Goal: Use online tool/utility: Utilize a website feature to perform a specific function

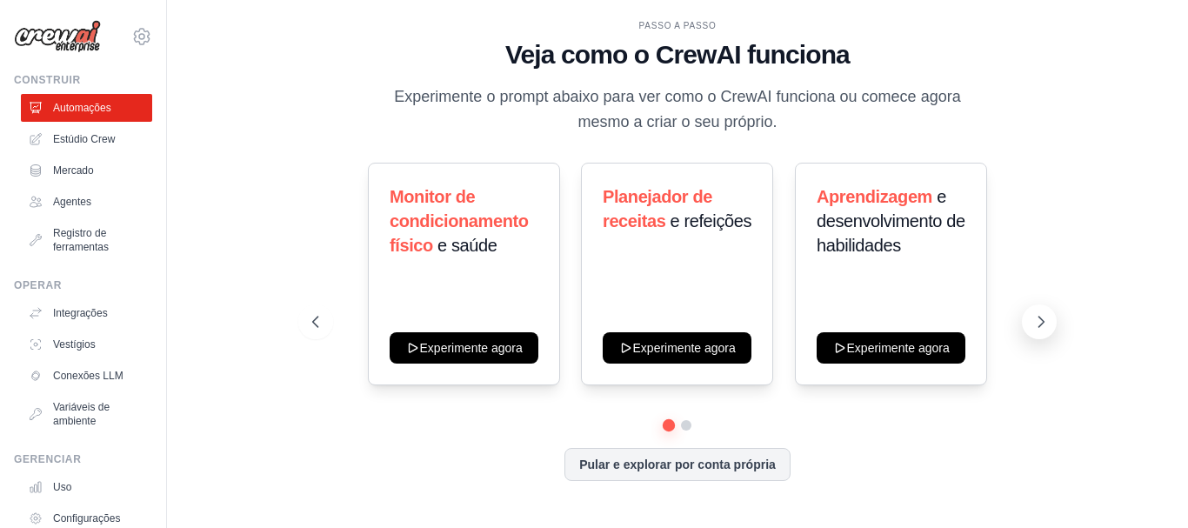
click at [1036, 325] on icon at bounding box center [1040, 321] width 17 height 17
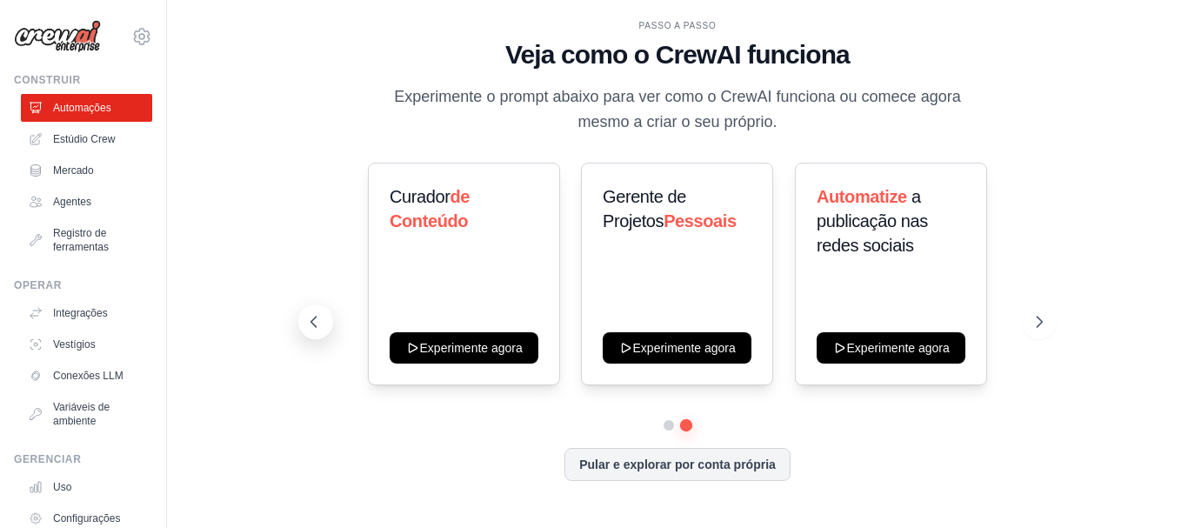
click at [314, 316] on icon at bounding box center [313, 321] width 17 height 17
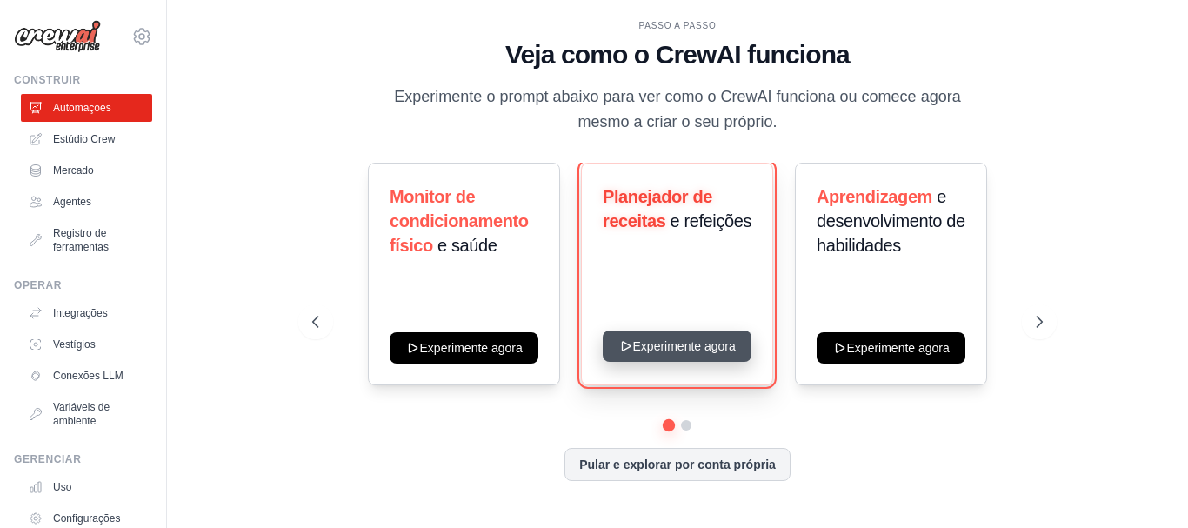
click at [685, 343] on button "Experimente agora" at bounding box center [676, 345] width 149 height 31
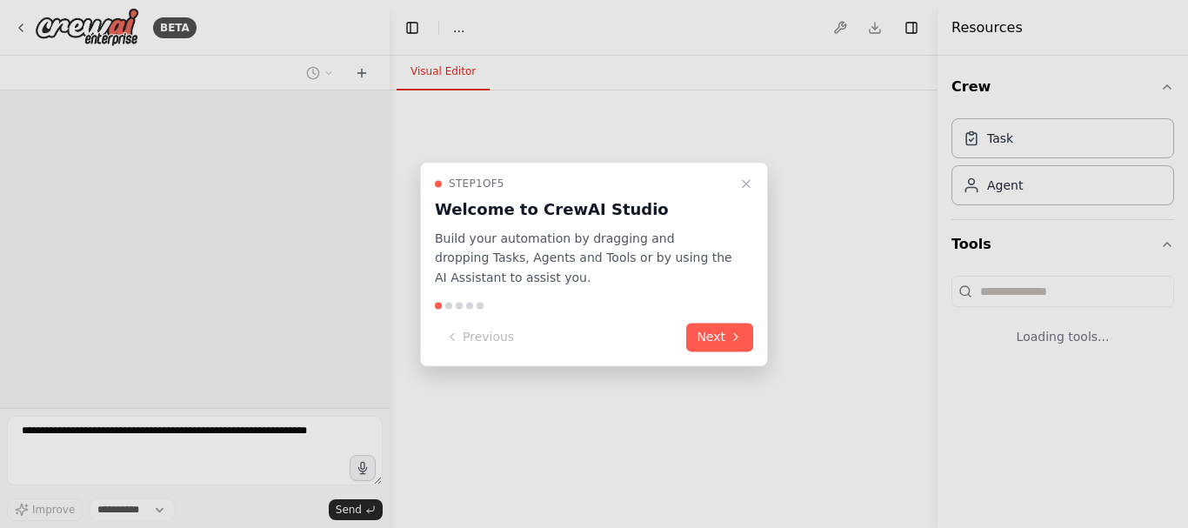
select select "****"
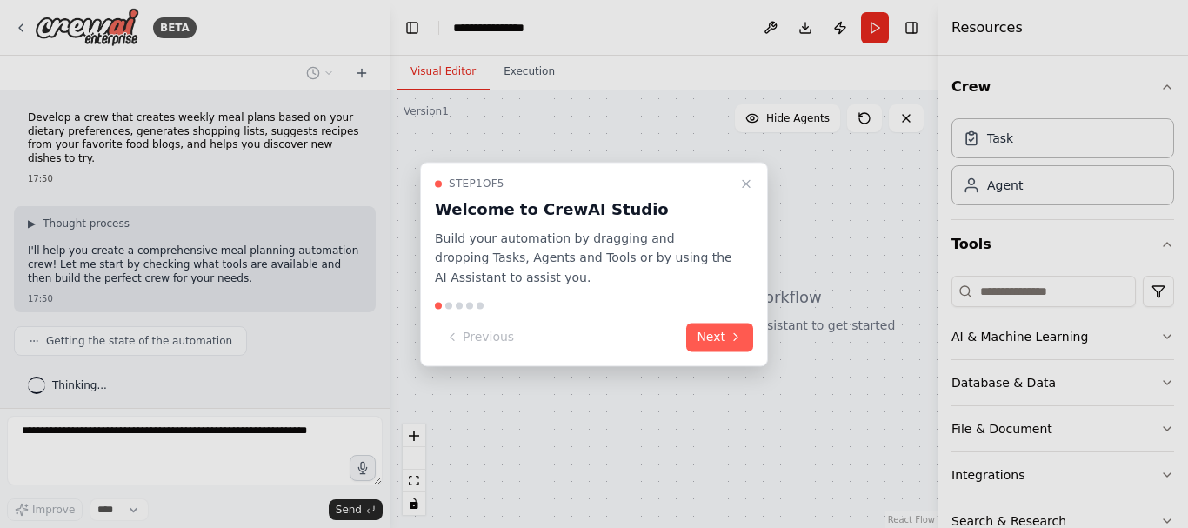
scroll to position [37, 0]
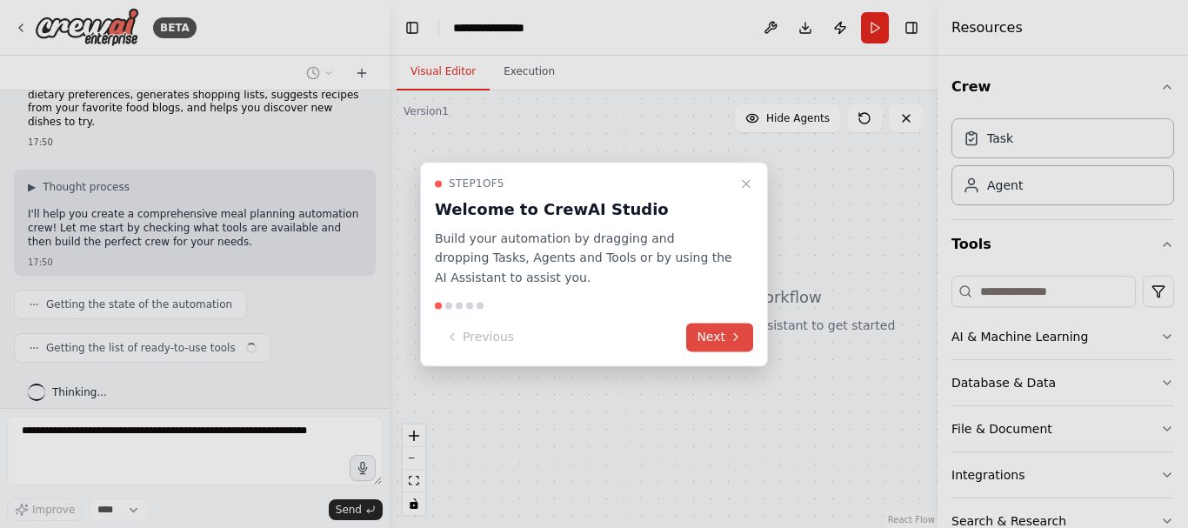
click at [717, 338] on button "Next" at bounding box center [719, 337] width 67 height 29
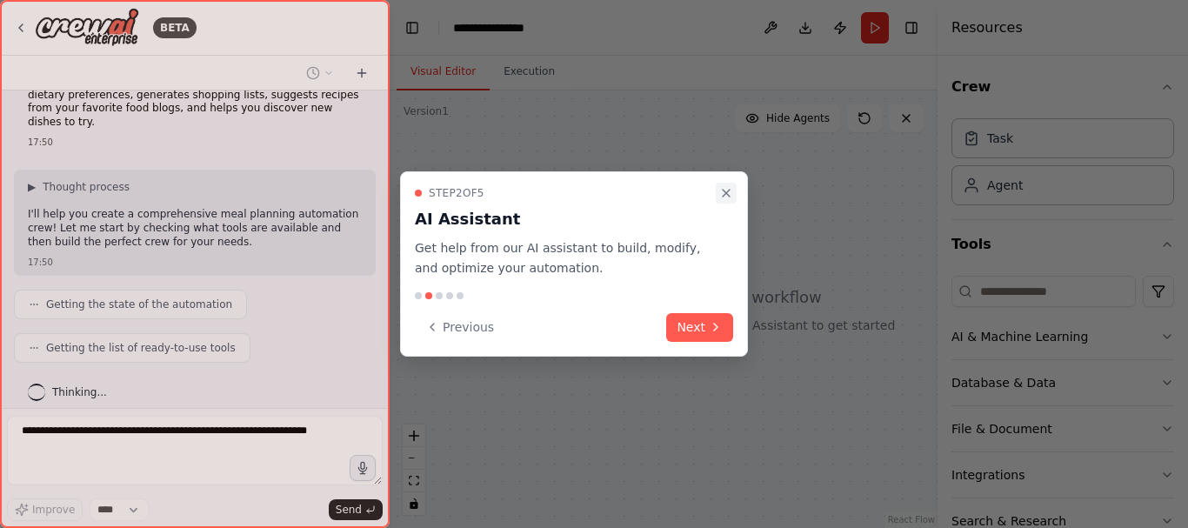
scroll to position [80, 0]
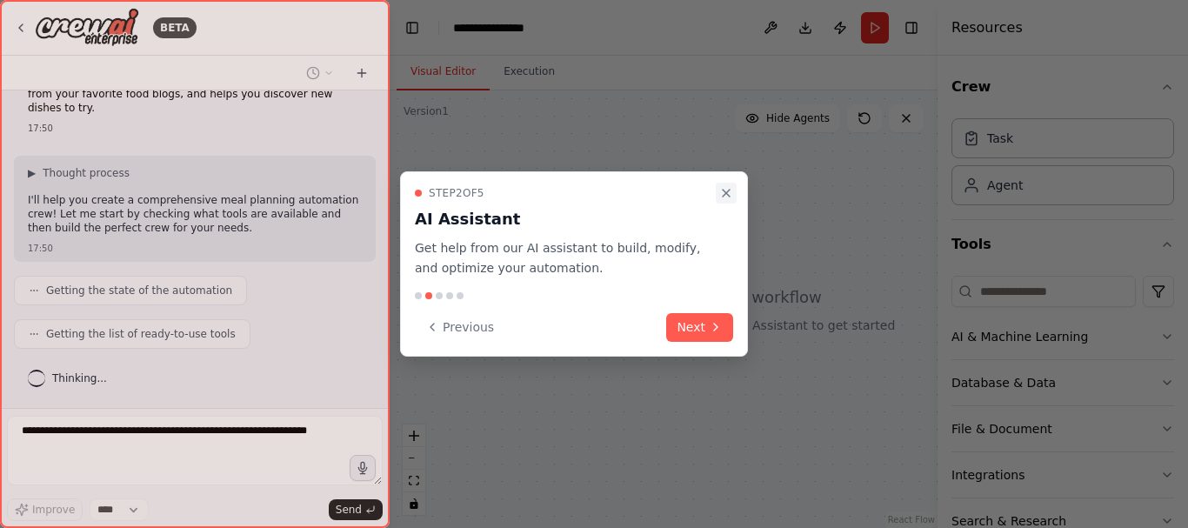
click at [724, 190] on icon "Close walkthrough" at bounding box center [726, 193] width 14 height 14
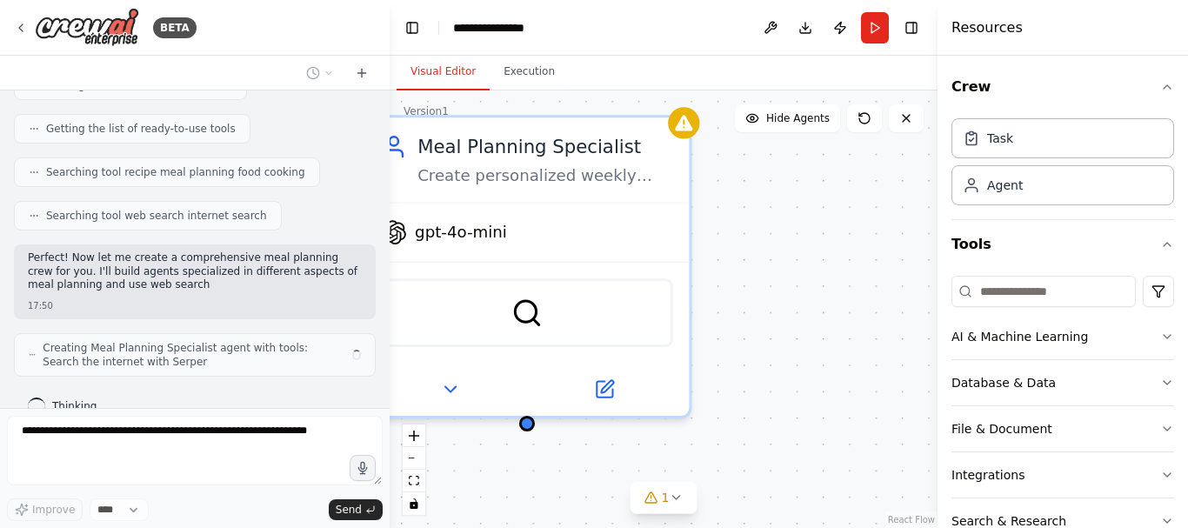
scroll to position [269, 0]
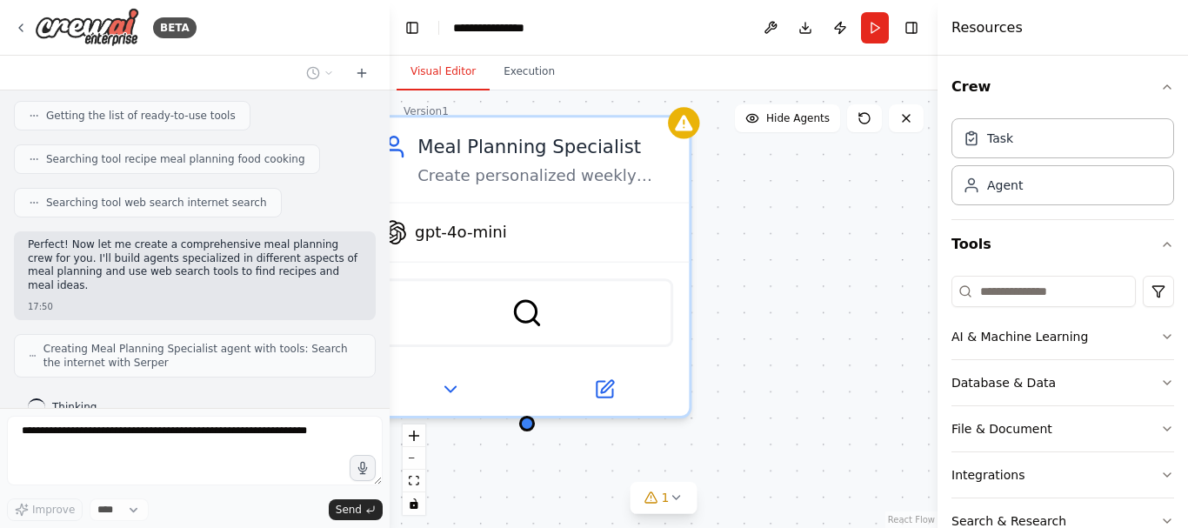
click at [743, 282] on div "Meal Planning Specialist Create personalized weekly meal plans based on {dietar…" at bounding box center [663, 308] width 548 height 437
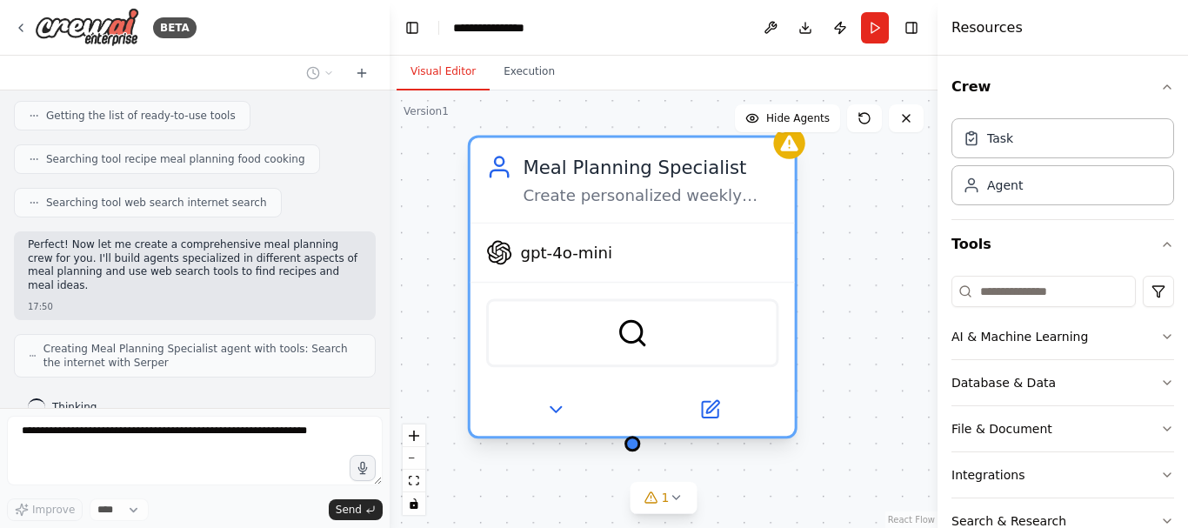
scroll to position [326, 0]
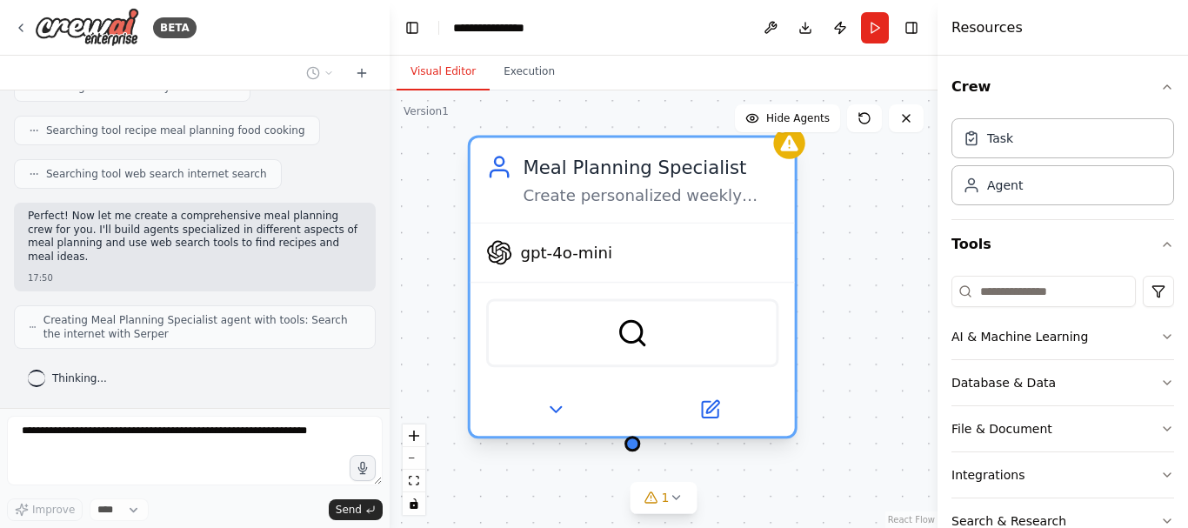
drag, startPoint x: 505, startPoint y: 284, endPoint x: 621, endPoint y: 316, distance: 119.8
click at [621, 316] on div "SerperDevTool" at bounding box center [632, 333] width 292 height 69
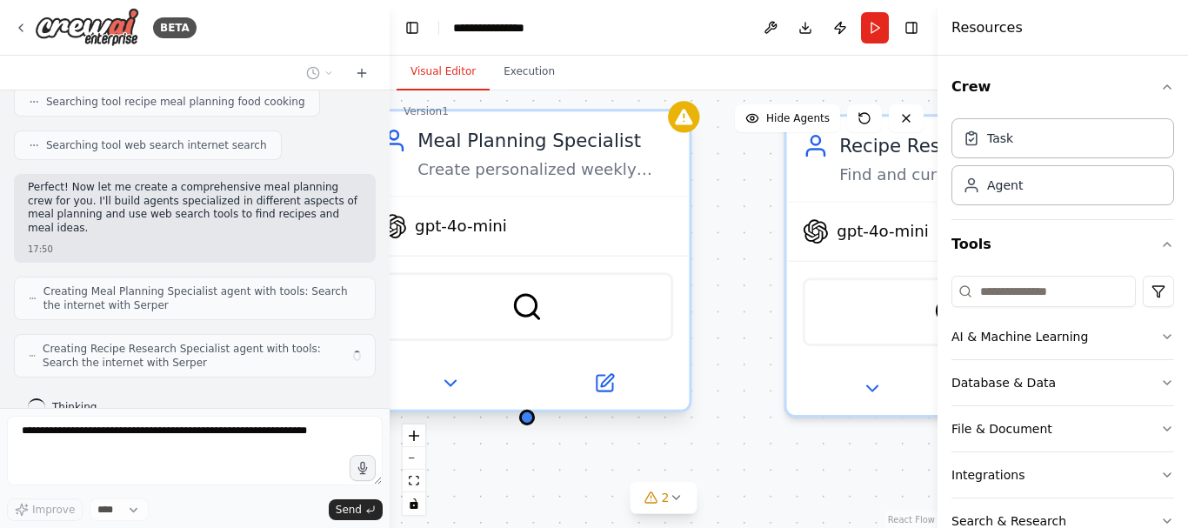
click at [556, 241] on div "gpt-4o-mini" at bounding box center [527, 226] width 324 height 58
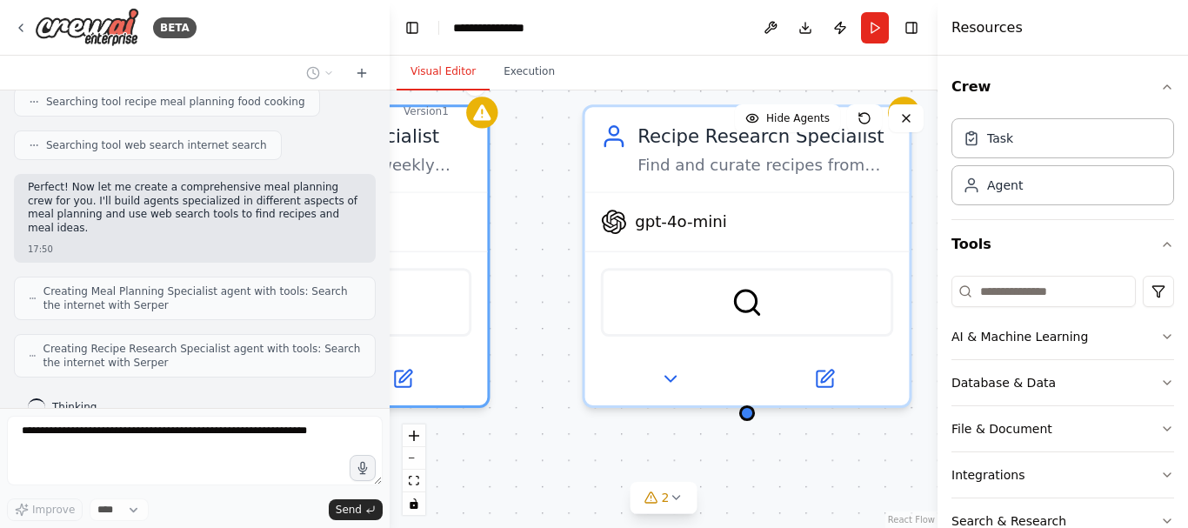
drag, startPoint x: 738, startPoint y: 290, endPoint x: 426, endPoint y: 273, distance: 312.5
click at [451, 276] on div "Meal Planning Specialist Create personalized weekly meal plans based on {dietar…" at bounding box center [663, 308] width 548 height 437
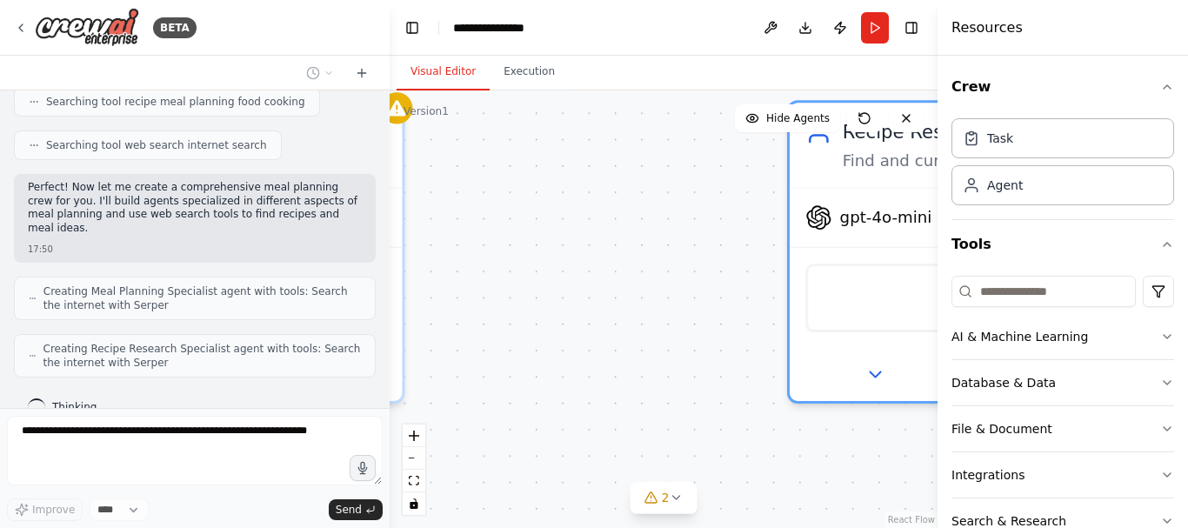
drag, startPoint x: 607, startPoint y: 280, endPoint x: 979, endPoint y: 274, distance: 372.1
click at [979, 274] on div "**********" at bounding box center [594, 264] width 1188 height 528
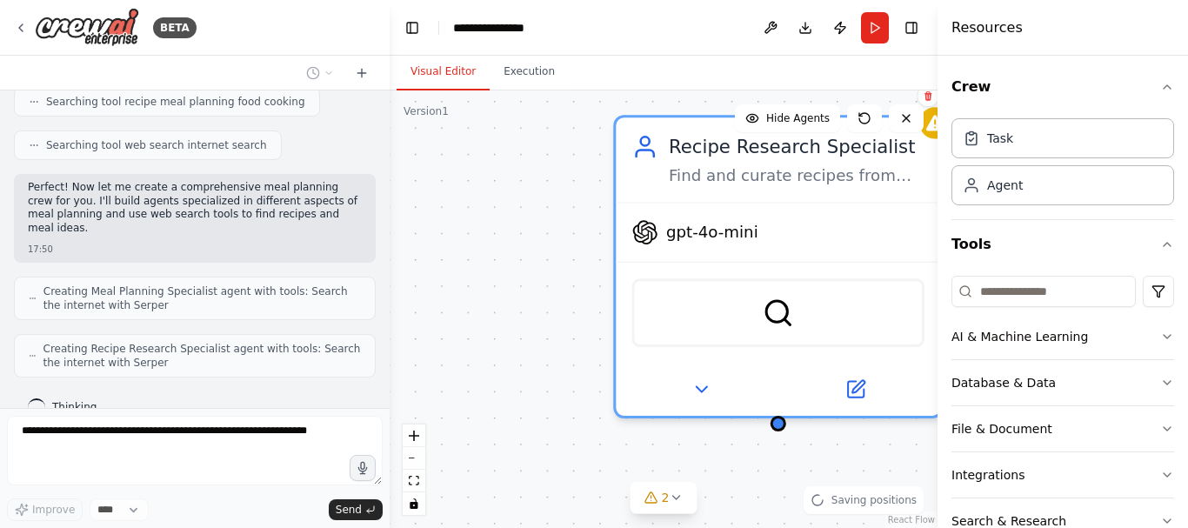
scroll to position [383, 0]
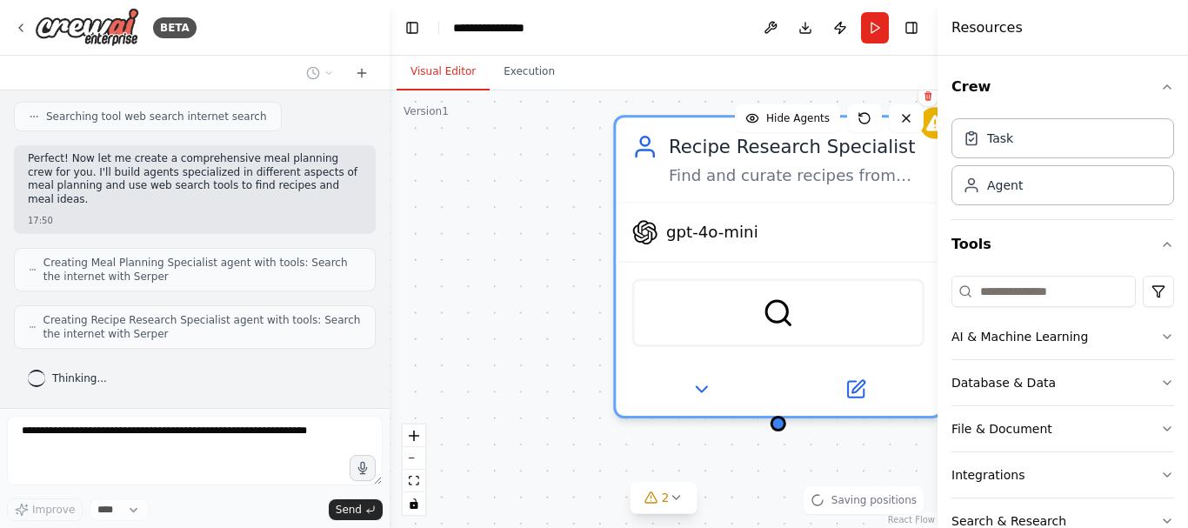
drag, startPoint x: 599, startPoint y: 277, endPoint x: 359, endPoint y: 287, distance: 240.1
click at [383, 287] on div "**********" at bounding box center [594, 264] width 1188 height 528
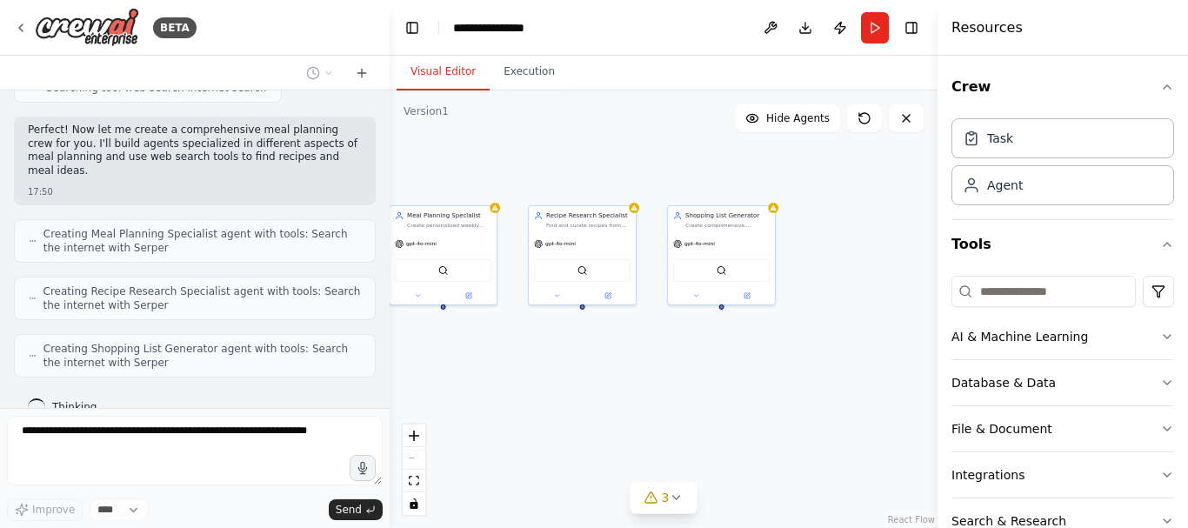
drag, startPoint x: 535, startPoint y: 377, endPoint x: 583, endPoint y: 341, distance: 60.9
click at [583, 341] on div "Meal Planning Specialist Create personalized weekly meal plans based on {dietar…" at bounding box center [663, 308] width 548 height 437
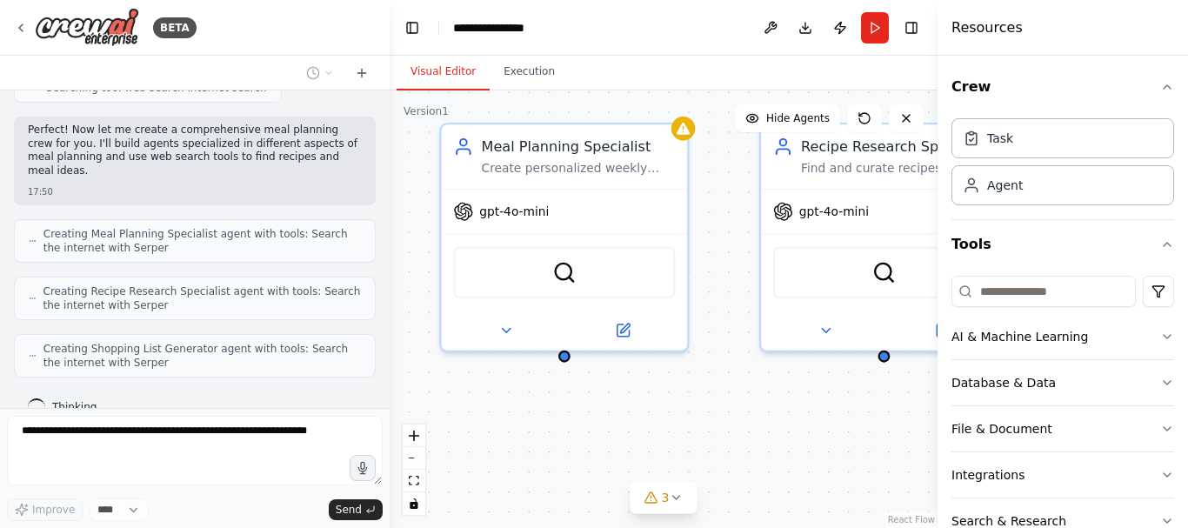
drag, startPoint x: 536, startPoint y: 364, endPoint x: 668, endPoint y: 393, distance: 134.4
click at [668, 393] on div "Meal Planning Specialist Create personalized weekly meal plans based on {dietar…" at bounding box center [663, 308] width 548 height 437
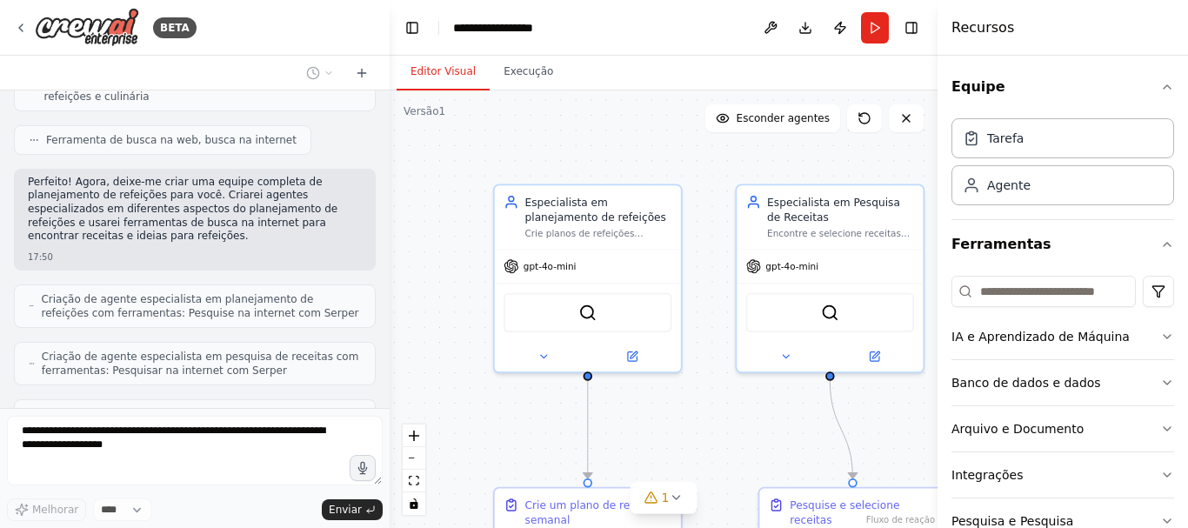
scroll to position [179, 0]
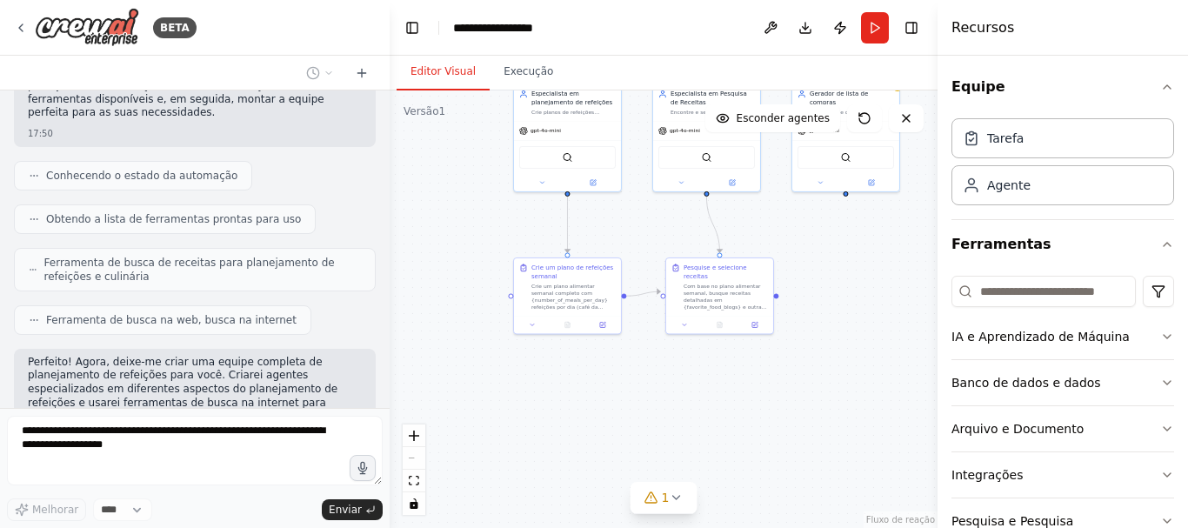
drag, startPoint x: 527, startPoint y: 261, endPoint x: 499, endPoint y: 229, distance: 42.5
click at [499, 223] on div ".deletable-edge-delete-btn { width: 20px; height: 20px; border: 0px solid #ffff…" at bounding box center [663, 308] width 548 height 437
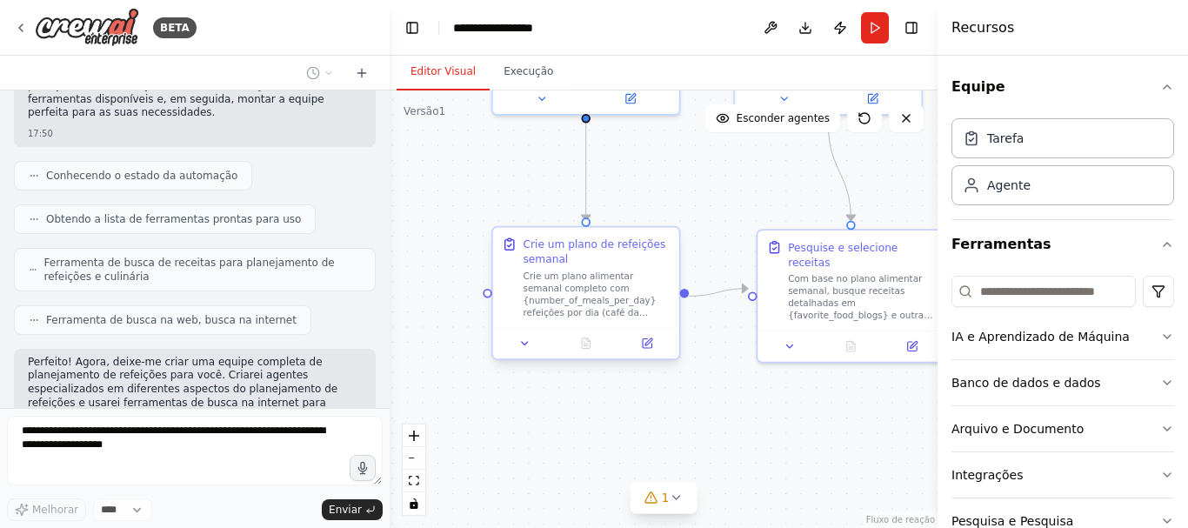
scroll to position [657, 0]
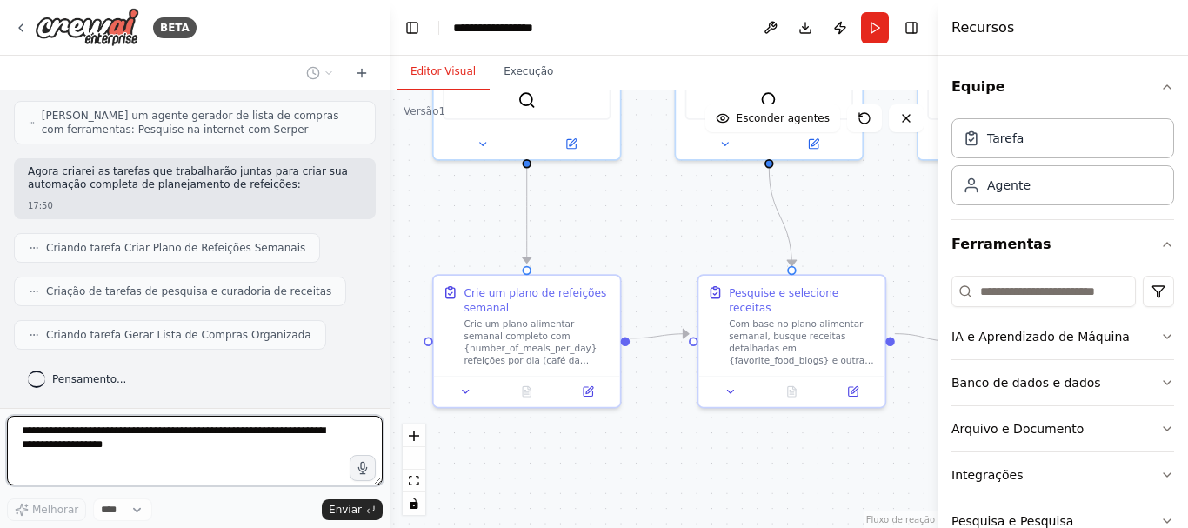
drag, startPoint x: 782, startPoint y: 379, endPoint x: 723, endPoint y: 424, distance: 74.4
click at [723, 424] on div ".deletable-edge-delete-btn { width: 20px; height: 20px; border: 0px solid #ffff…" at bounding box center [663, 308] width 548 height 437
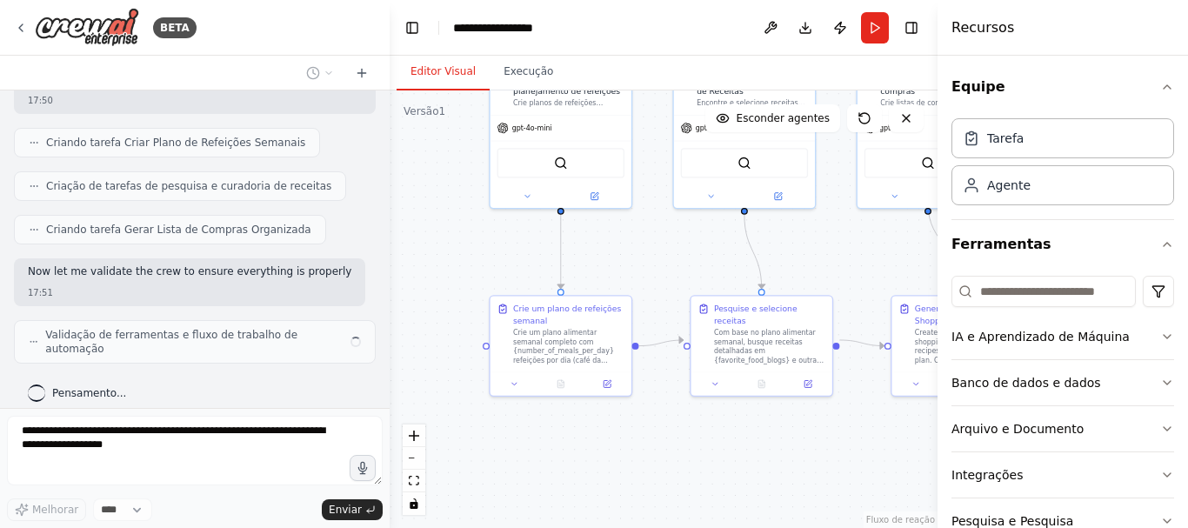
scroll to position [762, 0]
click at [878, 24] on button "Correr" at bounding box center [875, 27] width 28 height 31
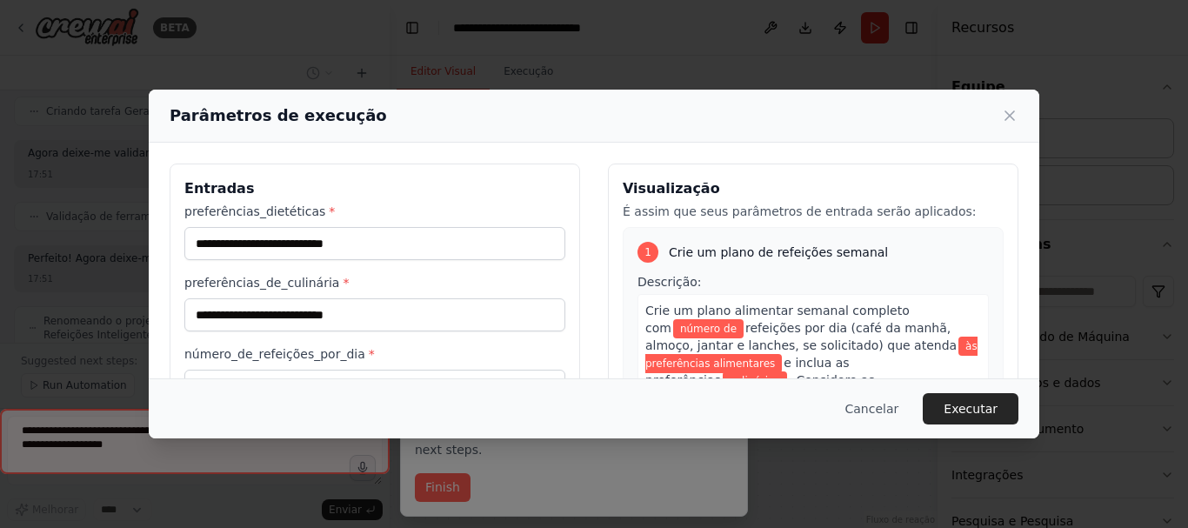
scroll to position [895, 0]
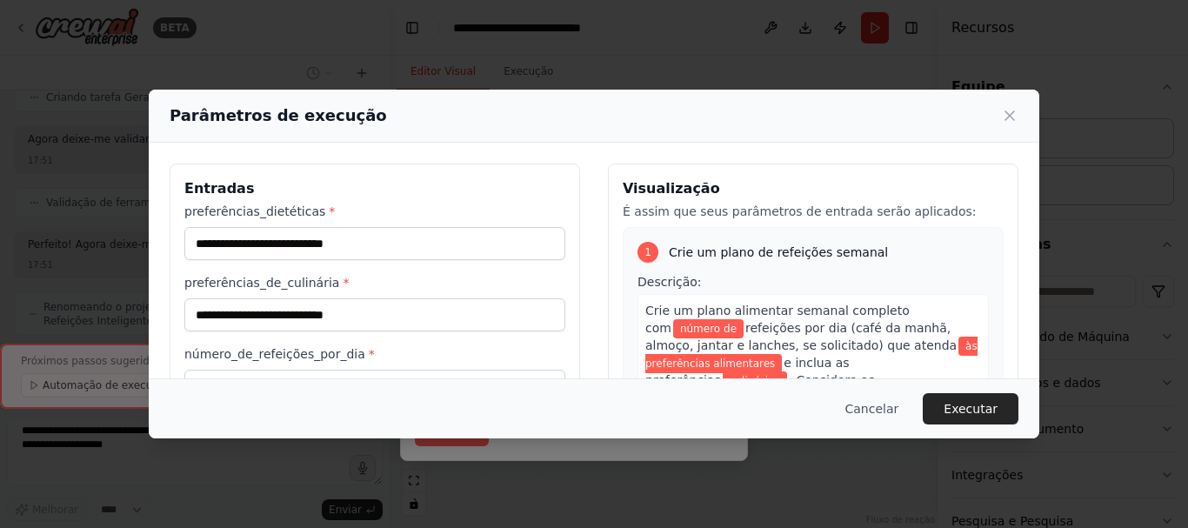
drag, startPoint x: 1009, startPoint y: 115, endPoint x: 949, endPoint y: 223, distance: 123.4
click at [1008, 116] on icon at bounding box center [1009, 115] width 17 height 17
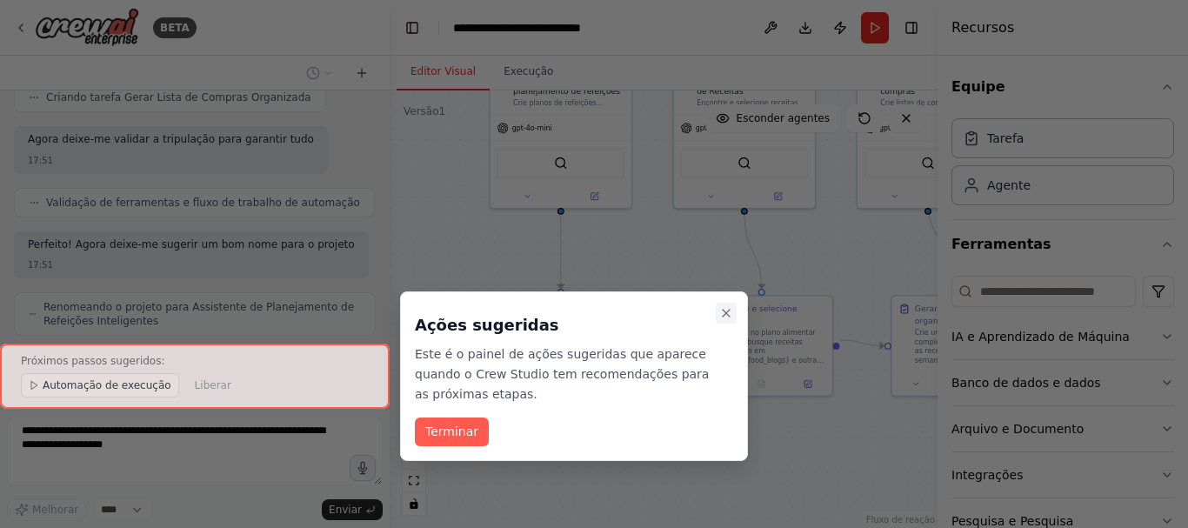
click at [725, 310] on icon "Passo a passo detalhado" at bounding box center [726, 313] width 14 height 14
